Goal: Task Accomplishment & Management: Manage account settings

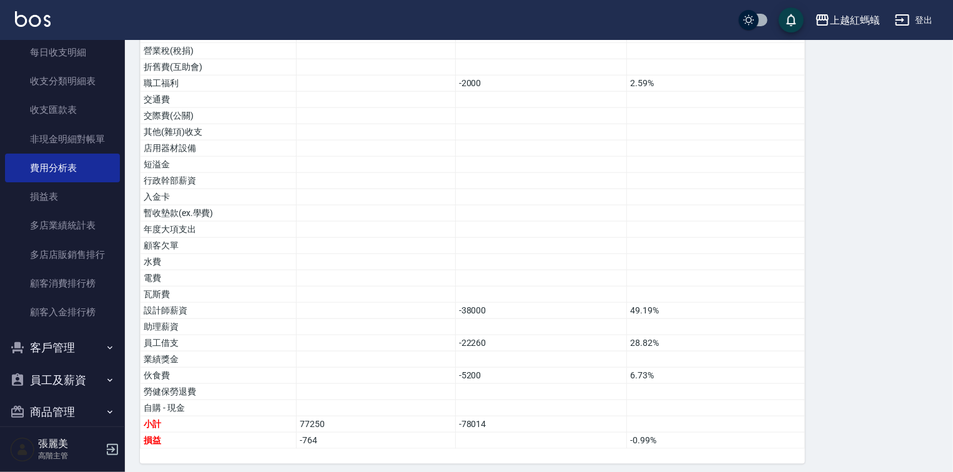
scroll to position [1143, 0]
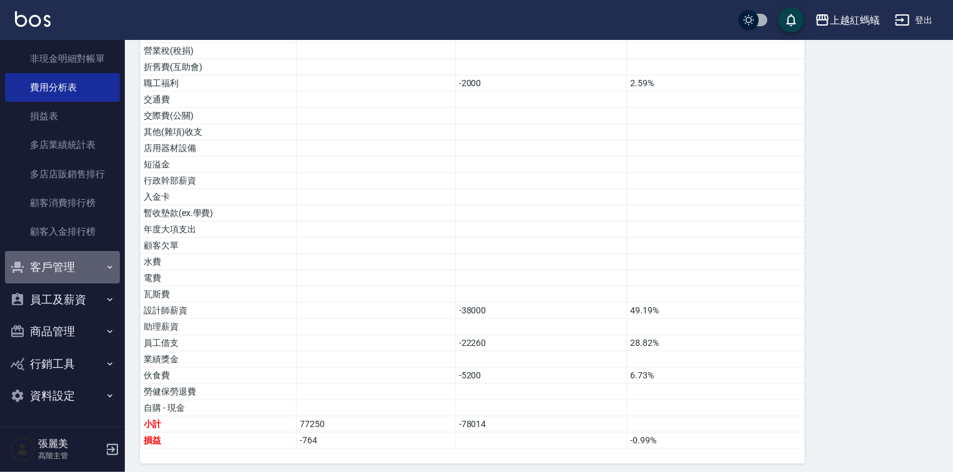
click at [70, 267] on button "客戶管理" at bounding box center [62, 267] width 115 height 32
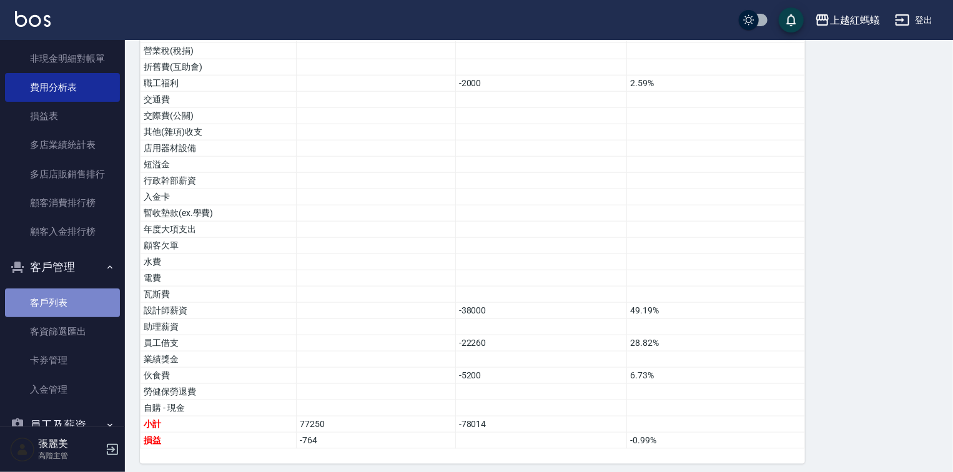
click at [68, 306] on link "客戶列表" at bounding box center [62, 303] width 115 height 29
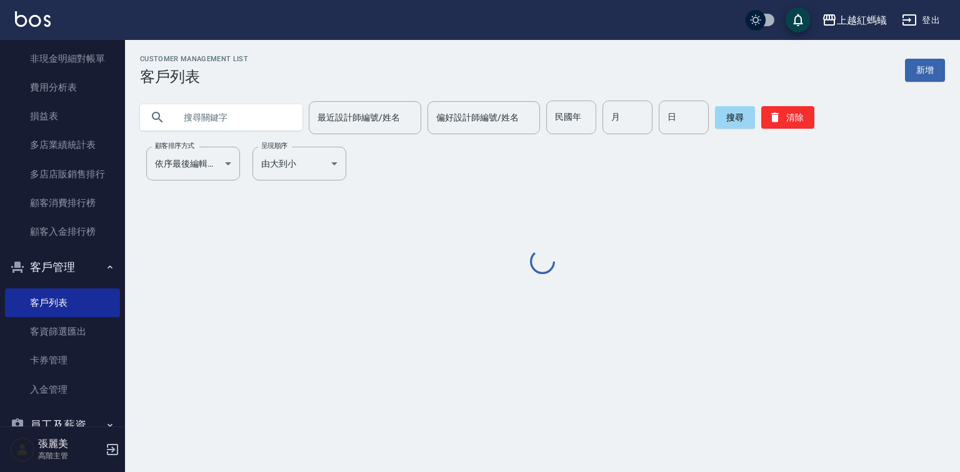
click at [227, 118] on input "text" at bounding box center [233, 118] width 117 height 34
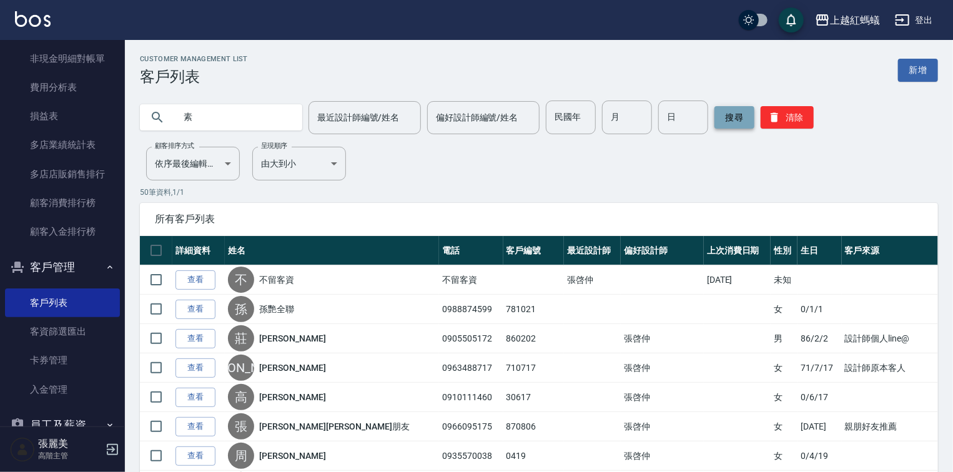
type input "素"
click at [735, 110] on button "搜尋" at bounding box center [735, 117] width 40 height 22
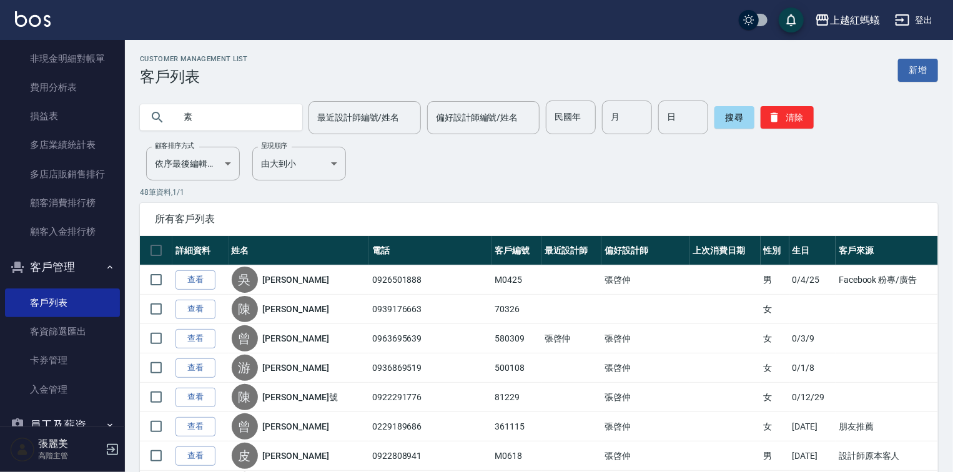
click at [226, 107] on input "素" at bounding box center [233, 118] width 117 height 34
type input "吳"
click at [734, 117] on button "搜尋" at bounding box center [735, 117] width 40 height 22
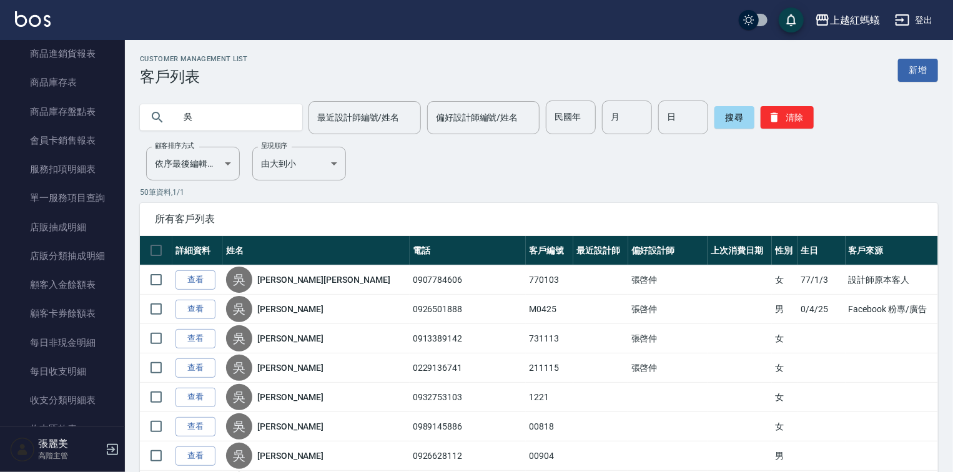
click at [202, 124] on input "吳" at bounding box center [233, 118] width 117 height 34
click at [200, 112] on input "吳" at bounding box center [233, 118] width 117 height 34
click at [725, 118] on button "搜尋" at bounding box center [735, 117] width 40 height 22
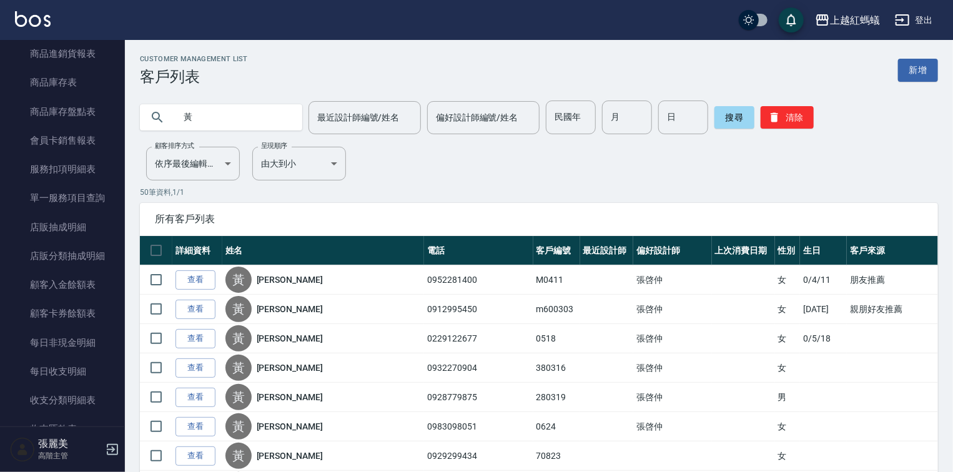
click at [219, 126] on input "黃" at bounding box center [233, 118] width 117 height 34
type input "[PERSON_NAME]"
click at [739, 115] on button "搜尋" at bounding box center [735, 117] width 40 height 22
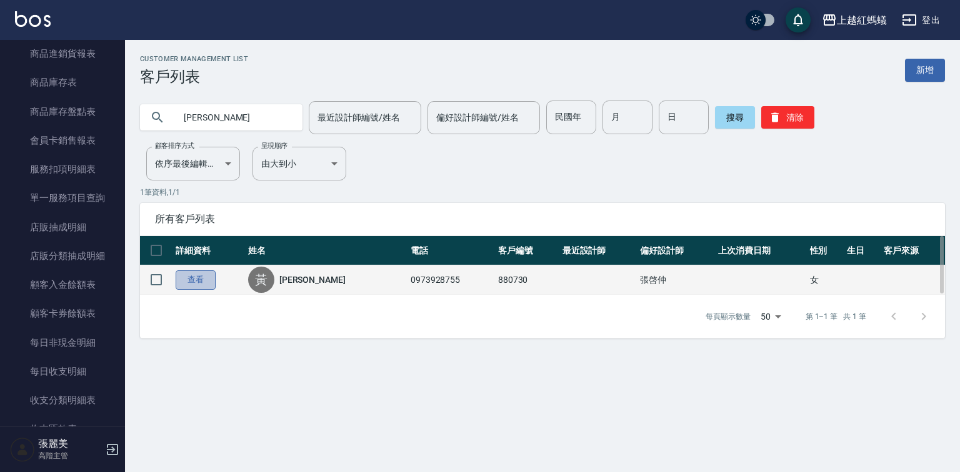
click at [188, 272] on link "查看" at bounding box center [196, 280] width 40 height 19
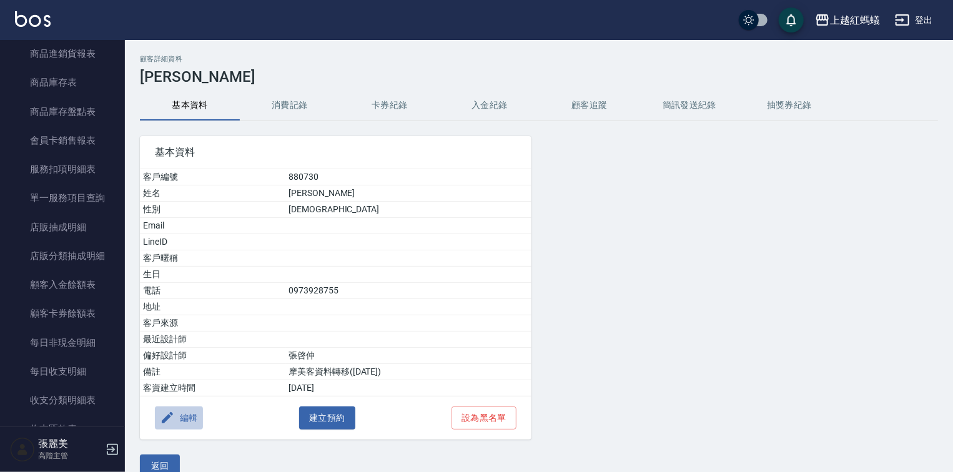
click at [189, 419] on button "編輯" at bounding box center [179, 418] width 48 height 23
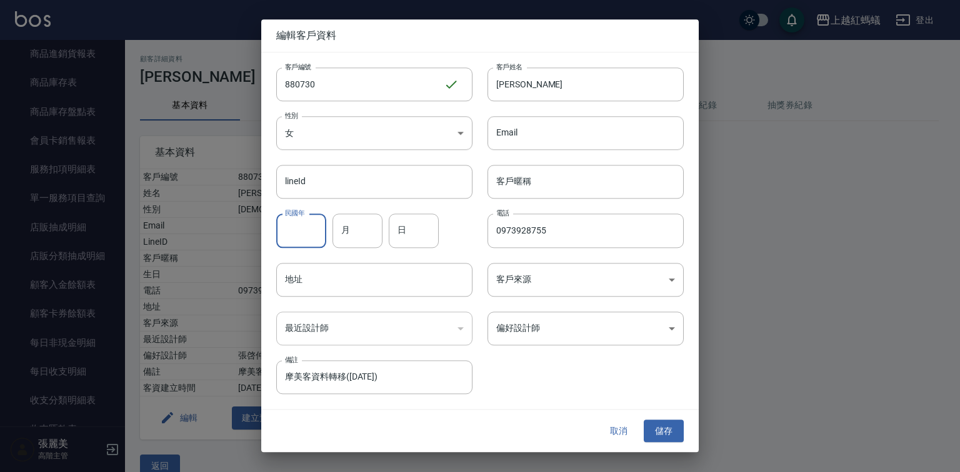
click at [307, 226] on input "民國年" at bounding box center [301, 231] width 50 height 34
click at [339, 225] on input "月" at bounding box center [357, 231] width 50 height 34
type input "7"
click at [432, 237] on input "日" at bounding box center [414, 231] width 50 height 34
type input "30"
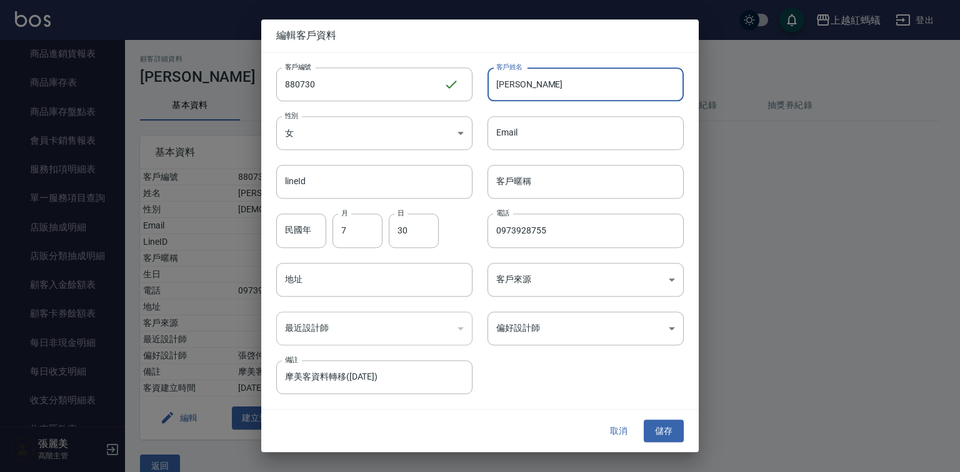
click at [562, 88] on input "[PERSON_NAME]" at bounding box center [585, 84] width 196 height 34
type input "[PERSON_NAME][PERSON_NAME]朋"
click at [546, 332] on body "上越紅螞蟻 登出 櫃檯作業 打帳單 帳單列表 掛單列表 座位開單 營業儀表板 現金收支登錄 高階收支登錄 材料自購登錄 每日結帳 排班表 現場電腦打卡 掃碼打…" at bounding box center [480, 246] width 960 height 492
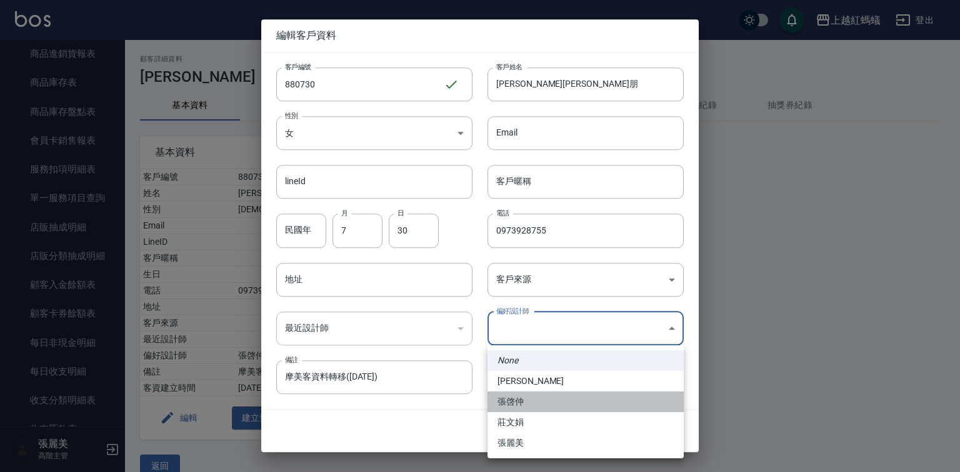
click at [515, 401] on li "張啓仲" at bounding box center [585, 402] width 196 height 21
type input "9efc15fe-67de-409c-bc0a-e53cf4b7ff6b"
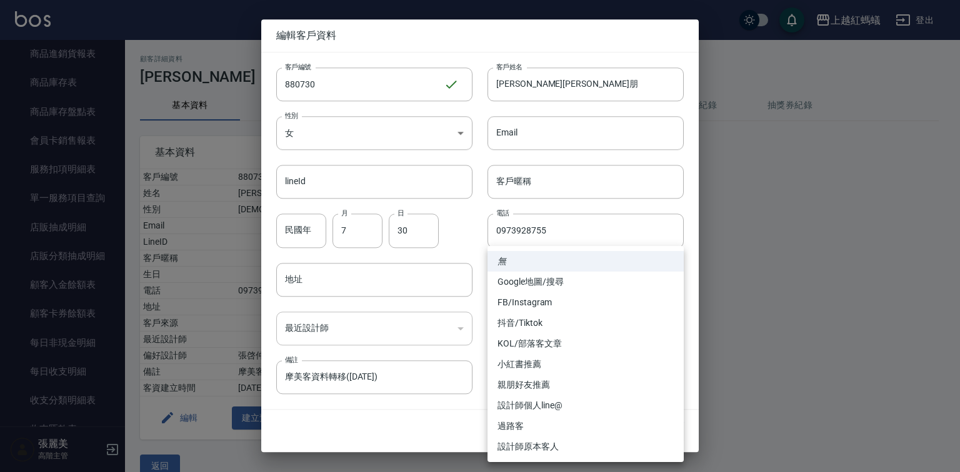
click at [560, 283] on body "上越紅螞蟻 登出 櫃檯作業 打帳單 帳單列表 掛單列表 座位開單 營業儀表板 現金收支登錄 高階收支登錄 材料自購登錄 每日結帳 排班表 現場電腦打卡 掃碼打…" at bounding box center [480, 246] width 960 height 492
click at [524, 401] on li "設計師個人line@" at bounding box center [585, 405] width 196 height 21
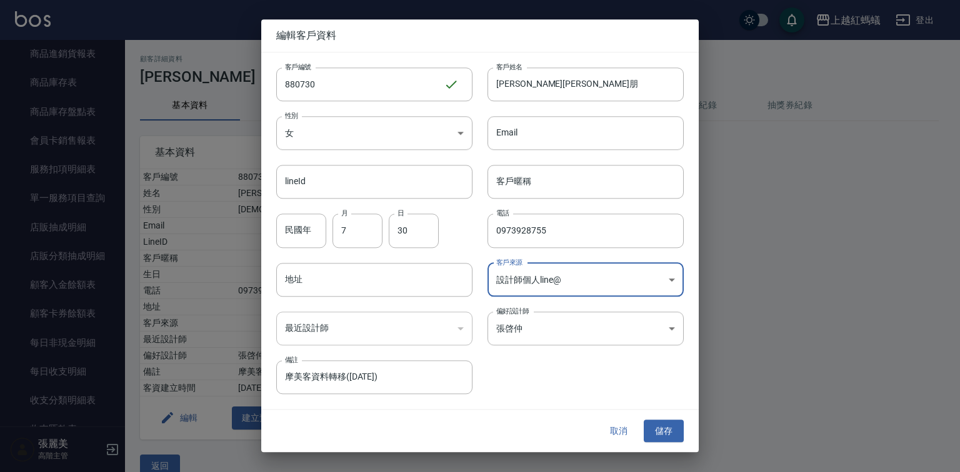
type input "設計師個人line@"
click at [659, 431] on button "儲存" at bounding box center [664, 431] width 40 height 23
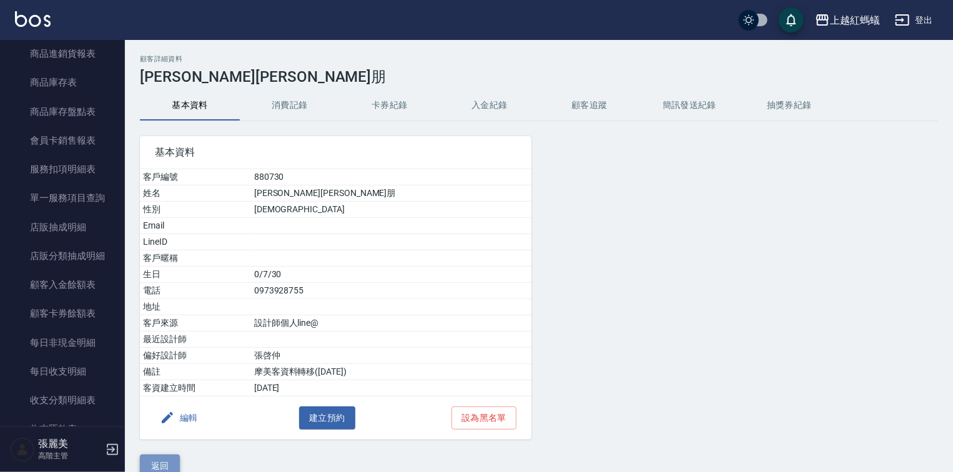
click at [164, 460] on button "返回" at bounding box center [160, 466] width 40 height 23
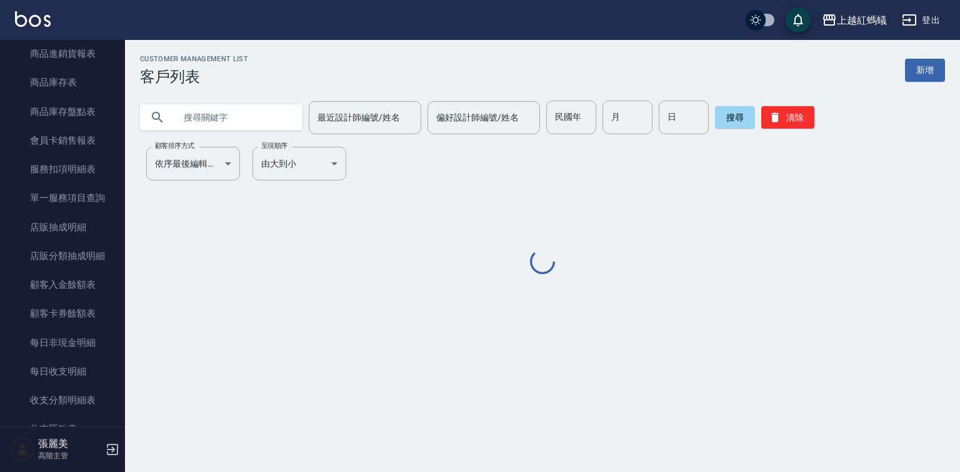
click at [185, 112] on input "text" at bounding box center [233, 118] width 117 height 34
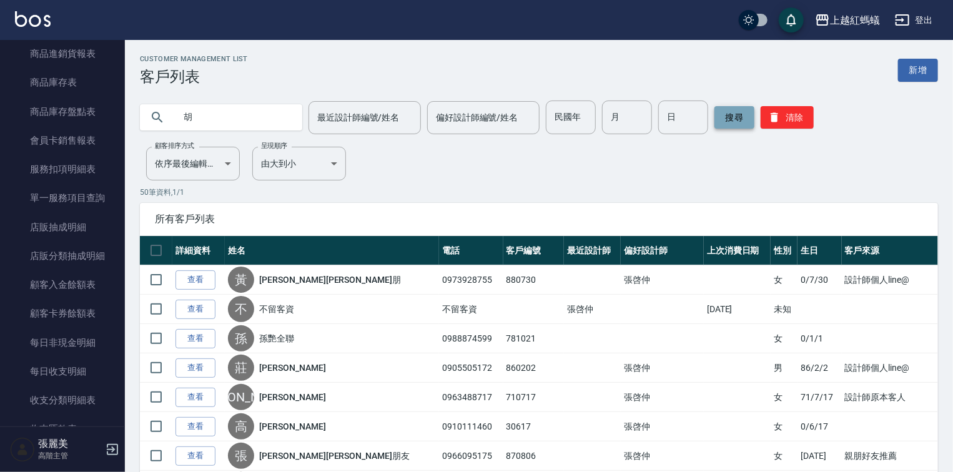
type input "胡"
click at [735, 116] on button "搜尋" at bounding box center [735, 117] width 40 height 22
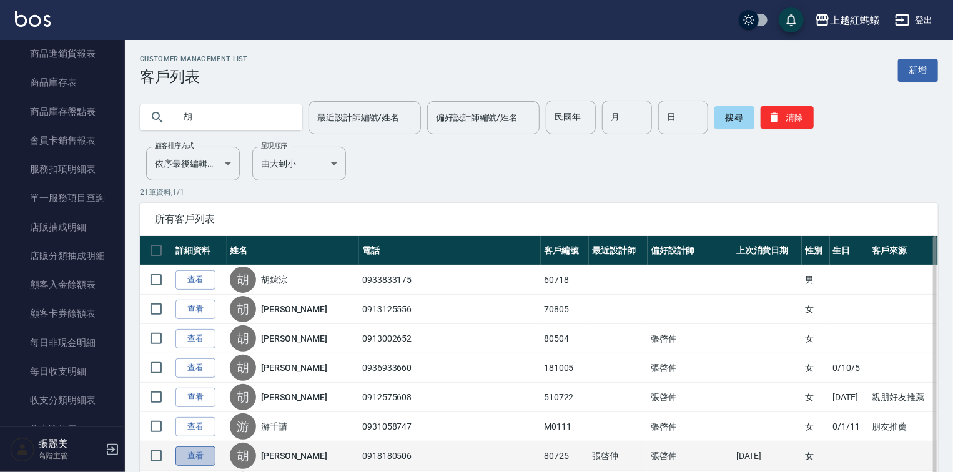
click at [176, 456] on link "查看" at bounding box center [196, 456] width 40 height 19
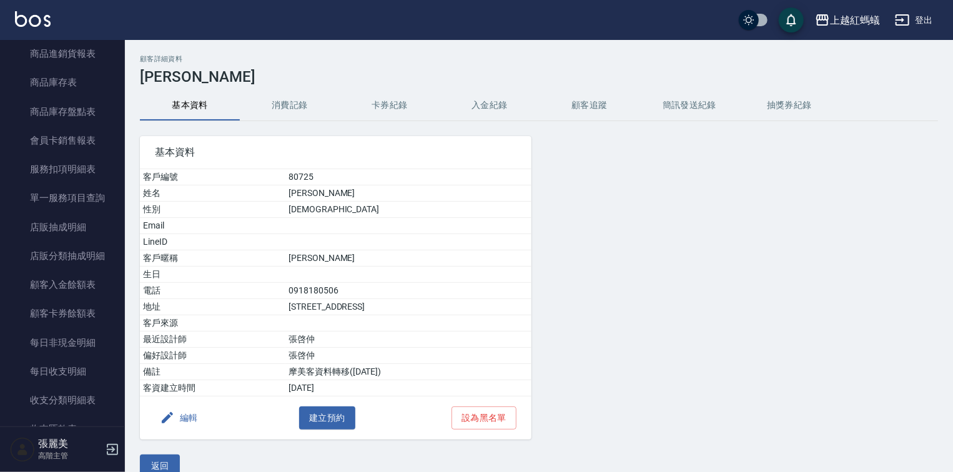
click at [181, 414] on button "編輯" at bounding box center [179, 418] width 48 height 23
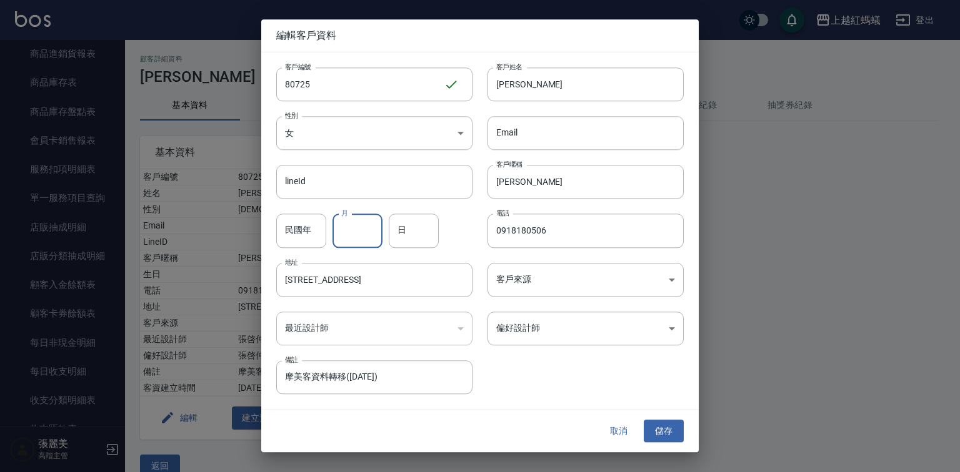
click at [357, 234] on input "月" at bounding box center [357, 231] width 50 height 34
type input "7"
click at [425, 237] on input "日" at bounding box center [414, 231] width 50 height 34
type input "25"
click at [598, 330] on body "上越紅螞蟻 登出 櫃檯作業 打帳單 帳單列表 掛單列表 座位開單 營業儀表板 現金收支登錄 高階收支登錄 材料自購登錄 每日結帳 排班表 現場電腦打卡 掃碼打…" at bounding box center [480, 246] width 960 height 492
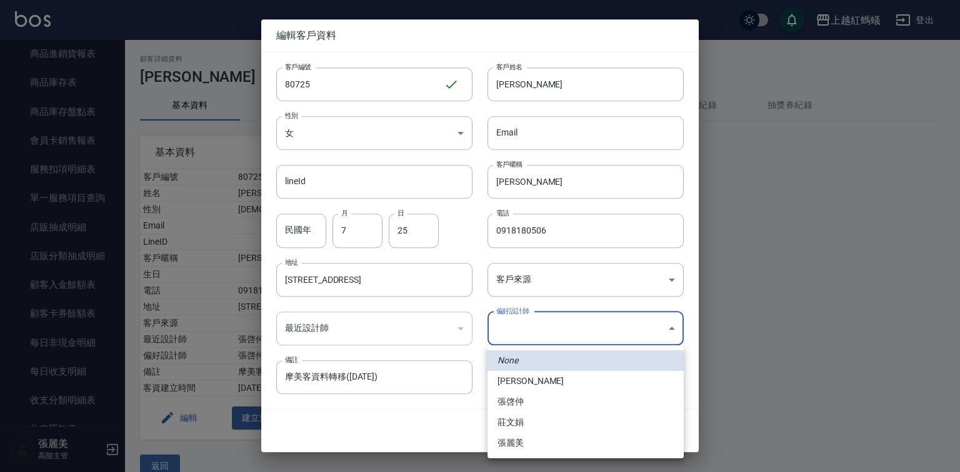
drag, startPoint x: 532, startPoint y: 397, endPoint x: 544, endPoint y: 397, distance: 11.9
click at [533, 396] on li "張啓仲" at bounding box center [585, 402] width 196 height 21
type input "9efc15fe-67de-409c-bc0a-e53cf4b7ff6b"
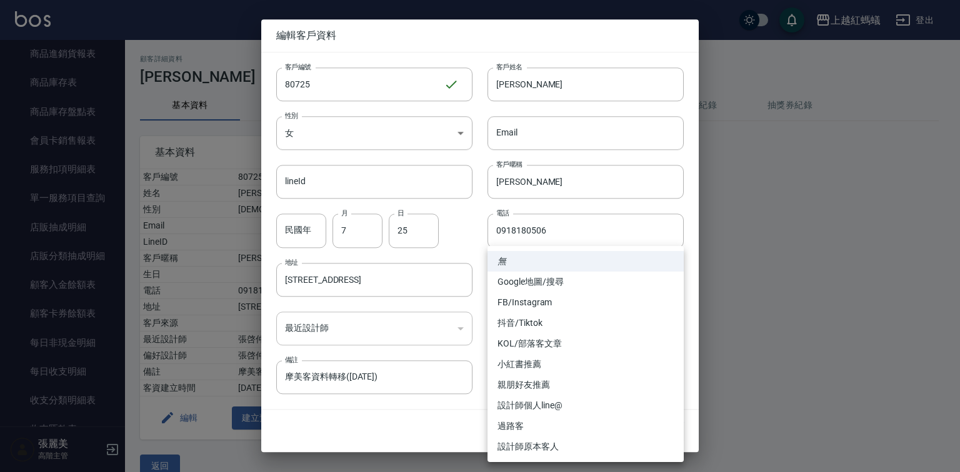
click at [549, 271] on body "上越紅螞蟻 登出 櫃檯作業 打帳單 帳單列表 掛單列表 座位開單 營業儀表板 現金收支登錄 高階收支登錄 材料自購登錄 每日結帳 排班表 現場電腦打卡 掃碼打…" at bounding box center [480, 246] width 960 height 492
click at [537, 402] on li "設計師個人line@" at bounding box center [585, 405] width 196 height 21
type input "設計師個人line@"
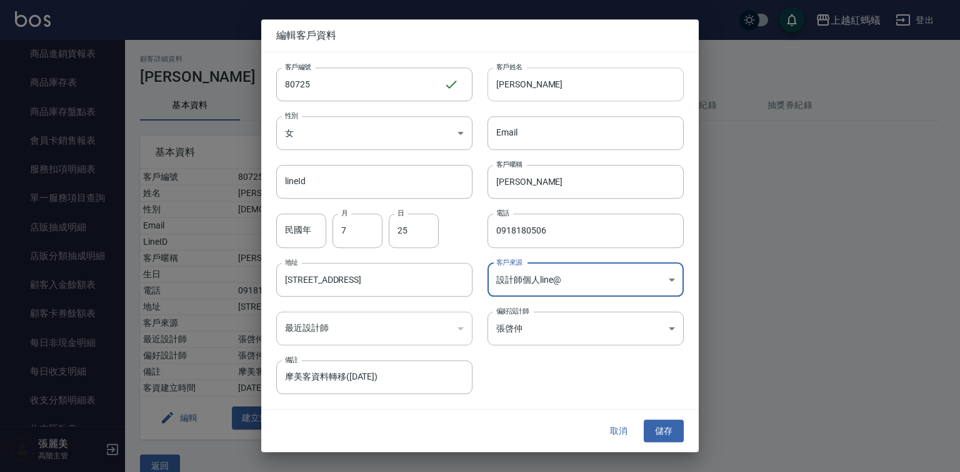
drag, startPoint x: 550, startPoint y: 90, endPoint x: 558, endPoint y: 90, distance: 8.1
click at [550, 90] on input "[PERSON_NAME]" at bounding box center [585, 84] width 196 height 34
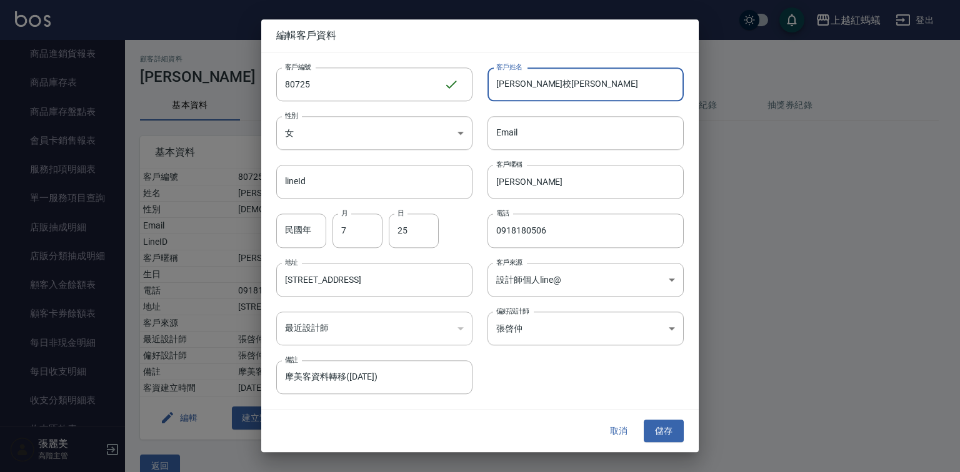
type input "校鳳朋校[PERSON_NAME]"
click at [953, 152] on div at bounding box center [480, 236] width 960 height 472
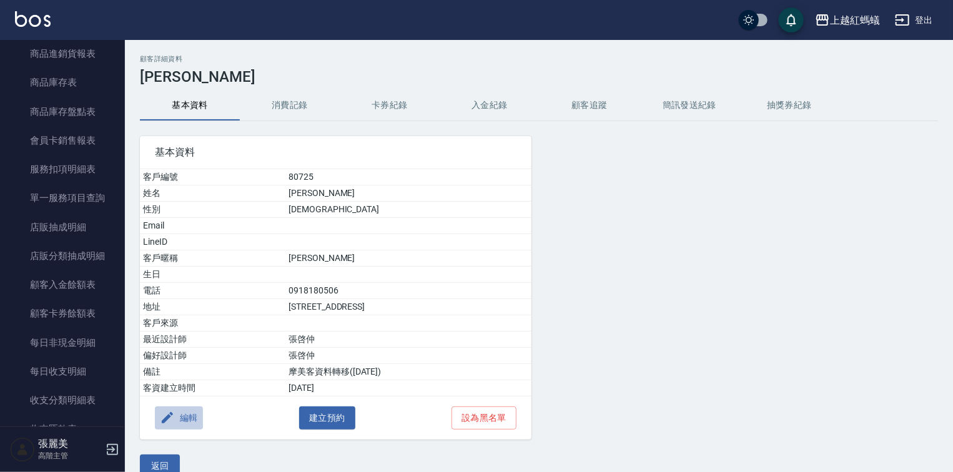
click at [192, 412] on button "編輯" at bounding box center [179, 418] width 48 height 23
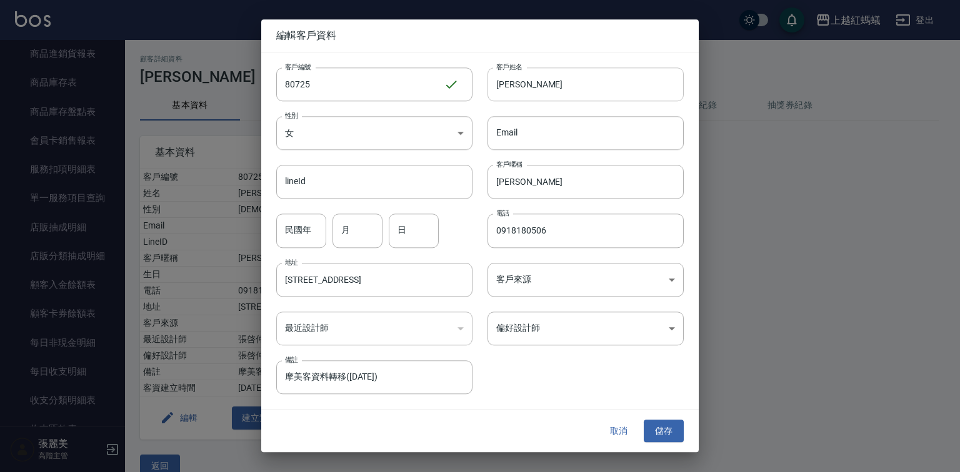
click at [587, 87] on input "[PERSON_NAME]" at bounding box center [585, 84] width 196 height 34
type input "[PERSON_NAME]"
click at [667, 432] on button "儲存" at bounding box center [664, 431] width 40 height 23
